Goal: Task Accomplishment & Management: Manage account settings

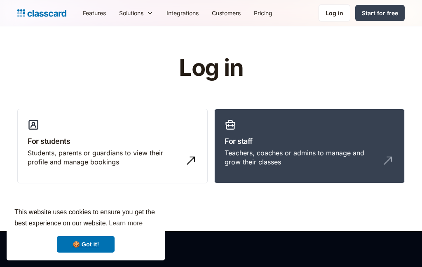
click at [330, 12] on div "Log in" at bounding box center [335, 13] width 18 height 9
click at [91, 245] on link "🍪 Got it!" at bounding box center [86, 244] width 58 height 16
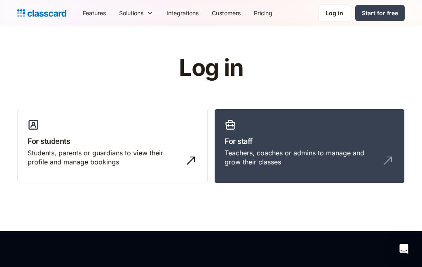
click at [332, 16] on div "Log in" at bounding box center [335, 13] width 18 height 9
click at [327, 148] on div "Teachers, coaches or admins to manage and grow their classes" at bounding box center [301, 157] width 153 height 19
